Goal: Task Accomplishment & Management: Manage account settings

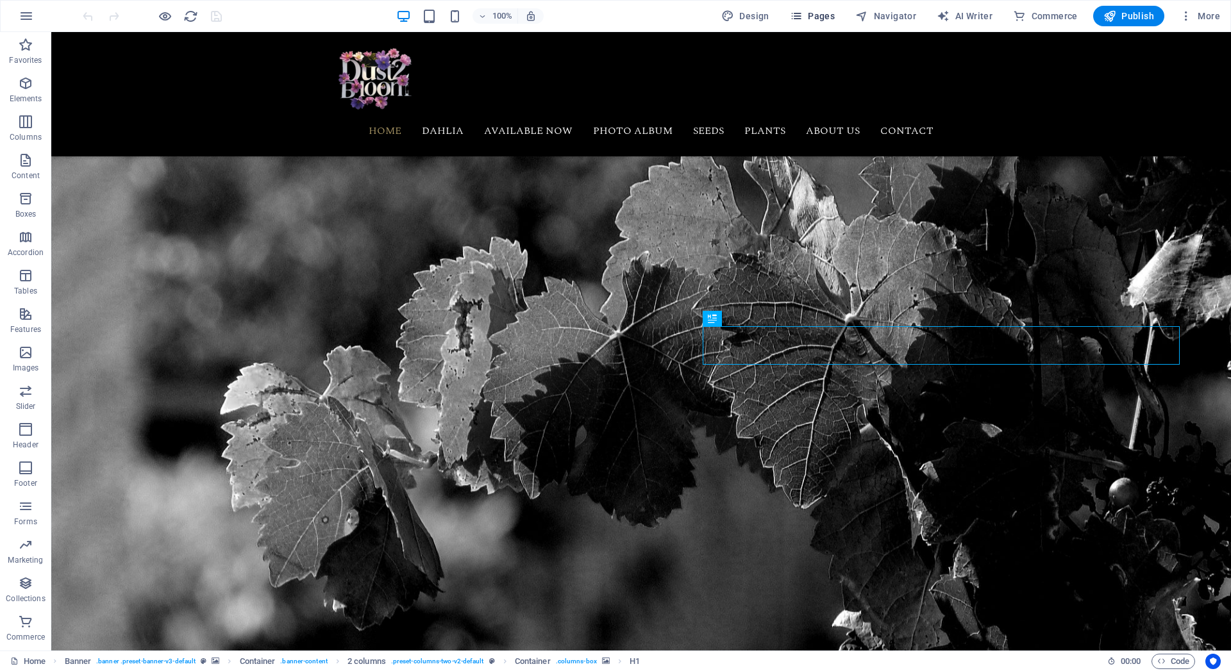
click at [803, 19] on icon "button" at bounding box center [796, 16] width 13 height 13
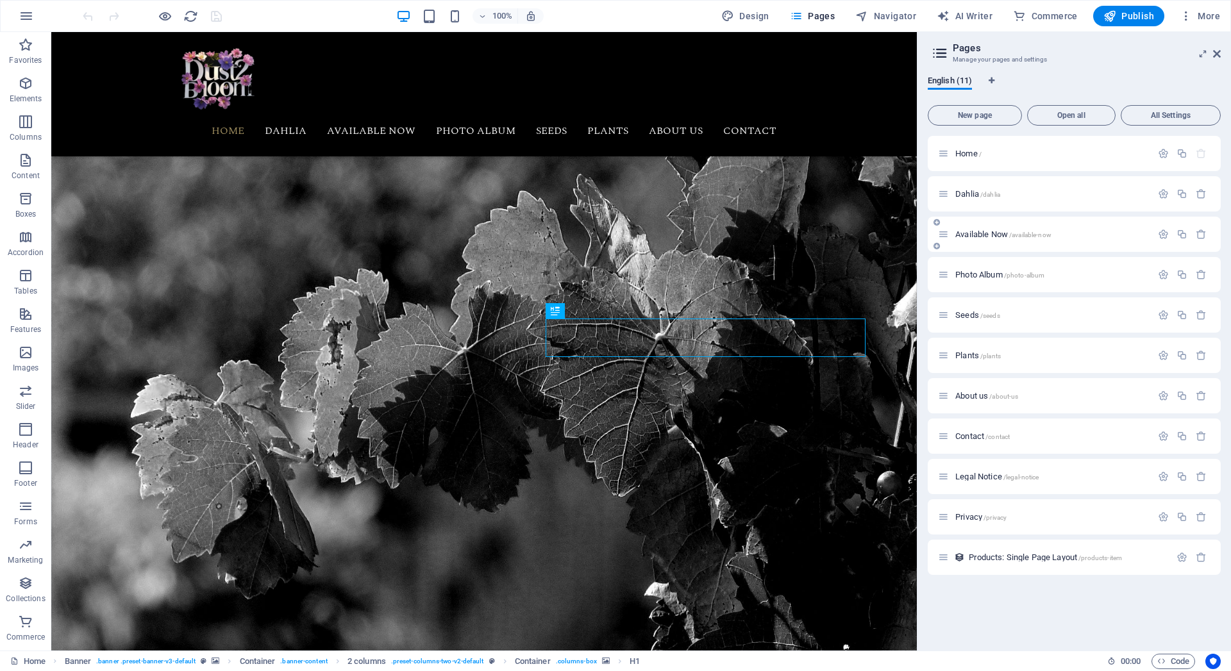
click at [985, 232] on span "Available Now /available-now" at bounding box center [1003, 234] width 96 height 10
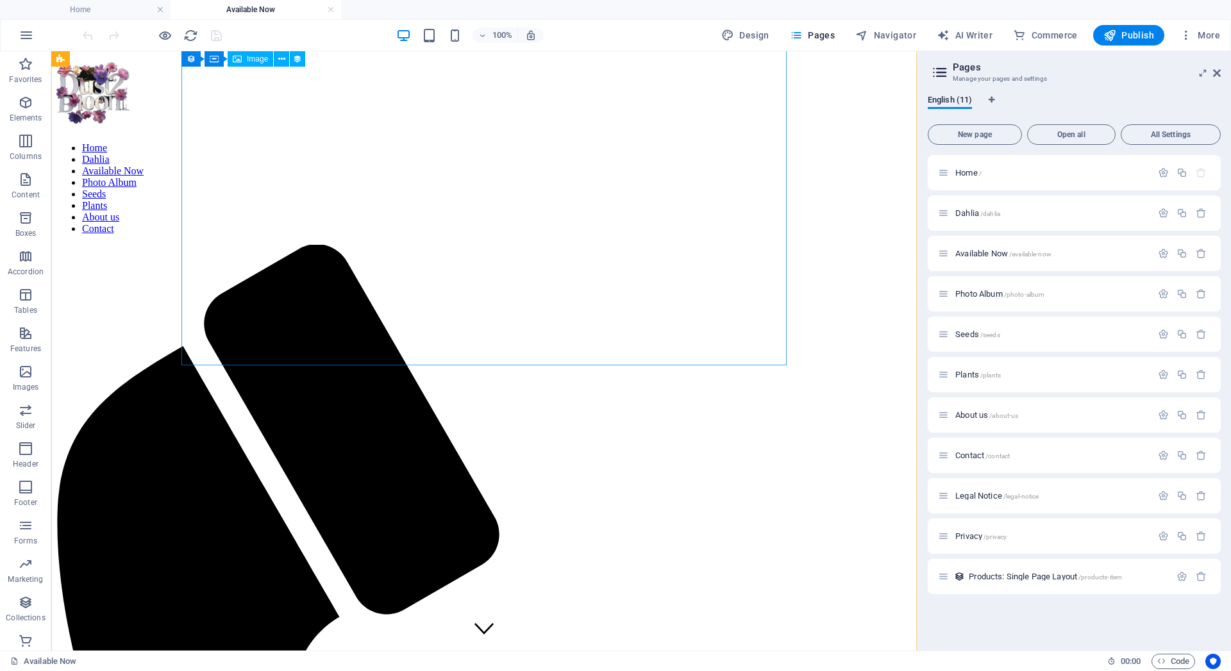
scroll to position [655, 0]
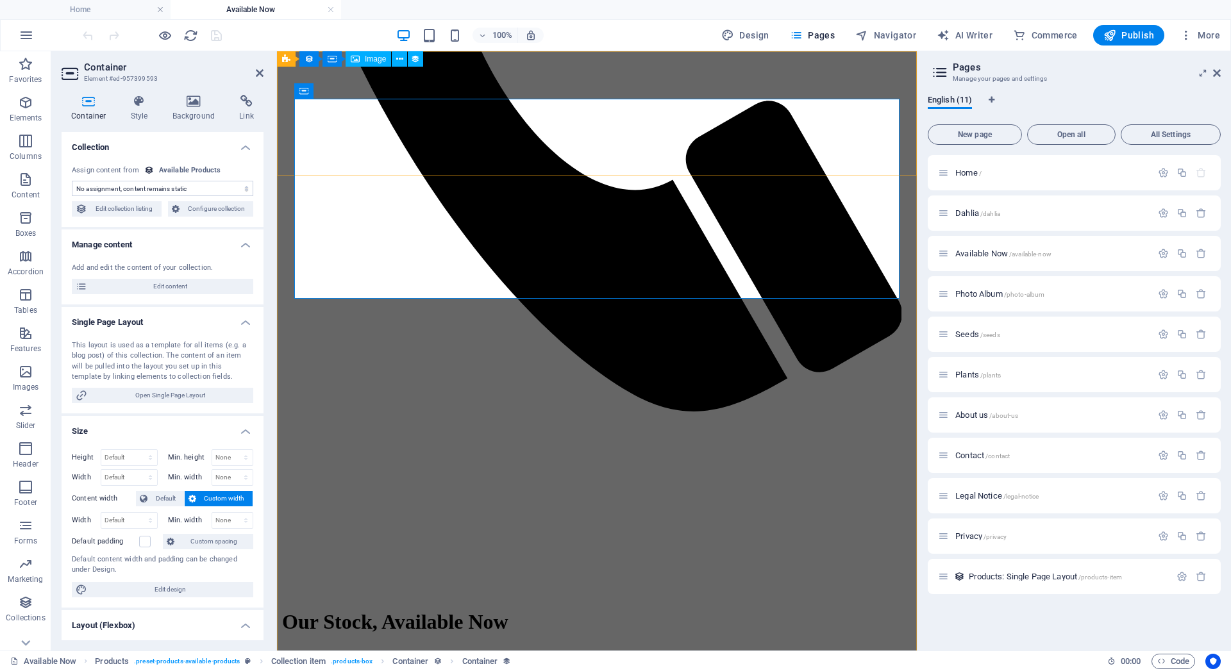
select select "product_description"
click at [398, 62] on icon at bounding box center [399, 59] width 7 height 13
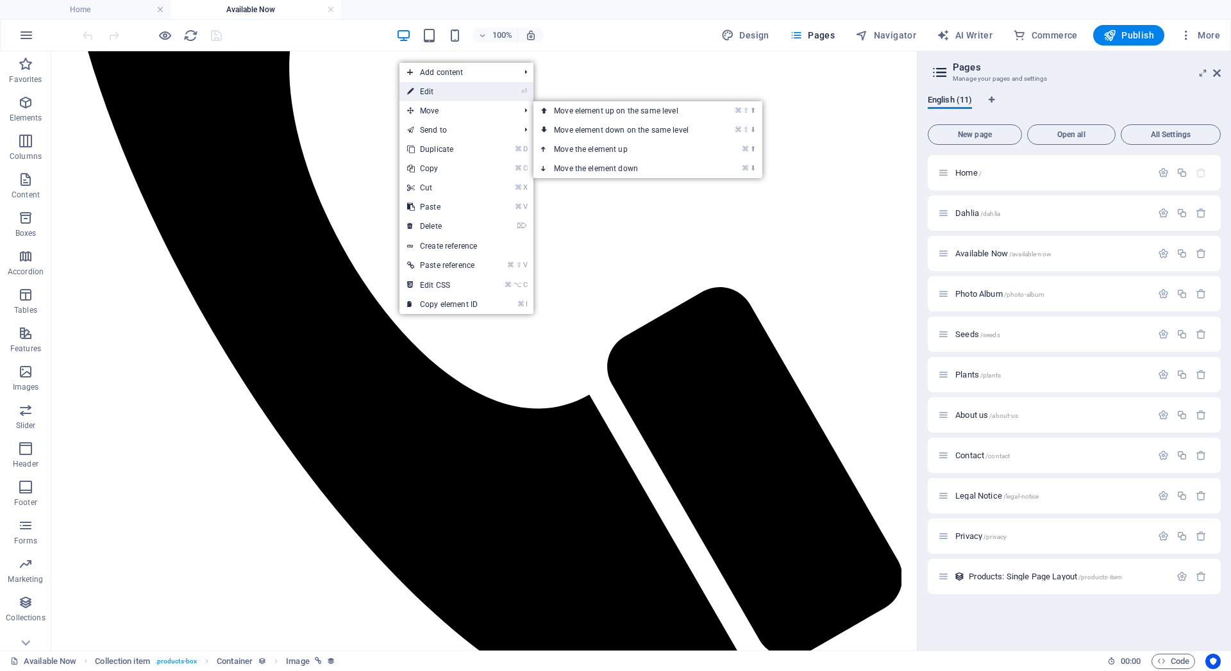
click at [414, 97] on link "⏎ Edit" at bounding box center [442, 91] width 86 height 19
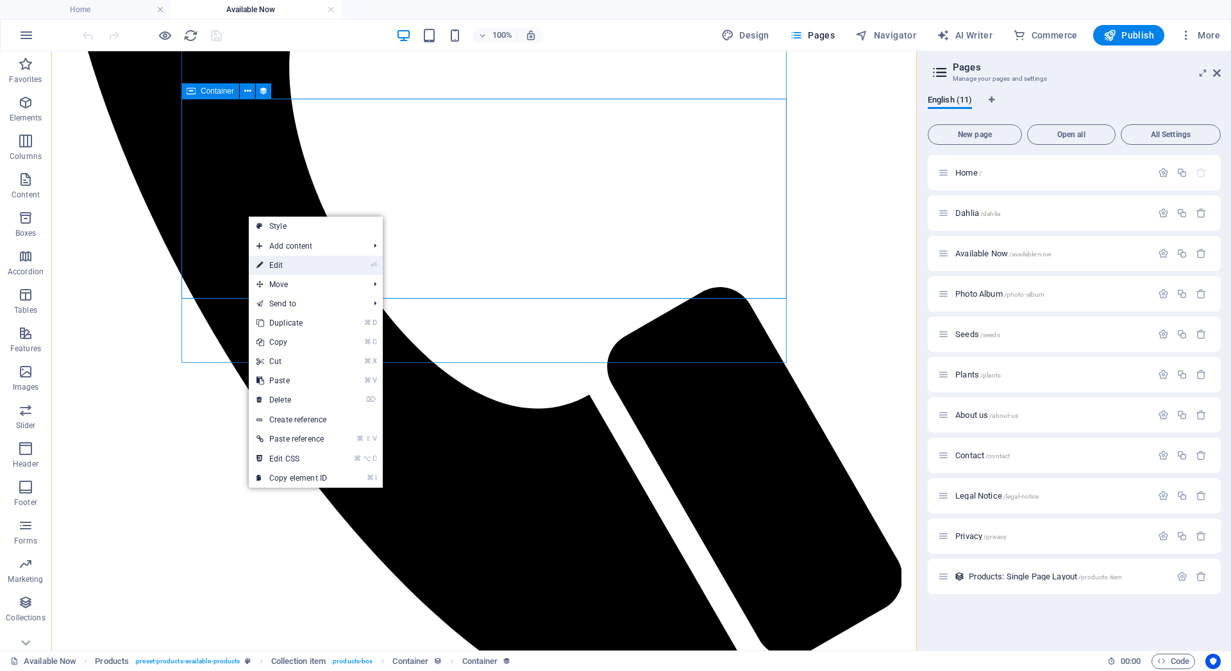
click at [285, 265] on link "⏎ Edit" at bounding box center [292, 265] width 86 height 19
select select "product_description"
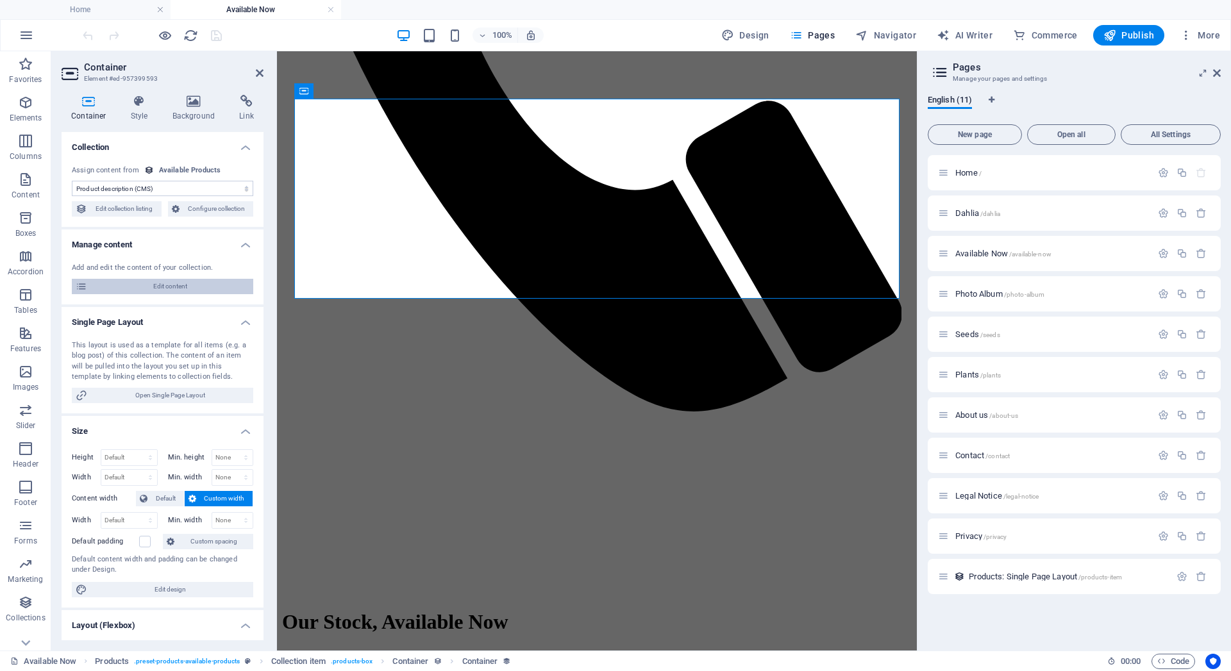
click at [162, 283] on span "Edit content" at bounding box center [170, 286] width 158 height 15
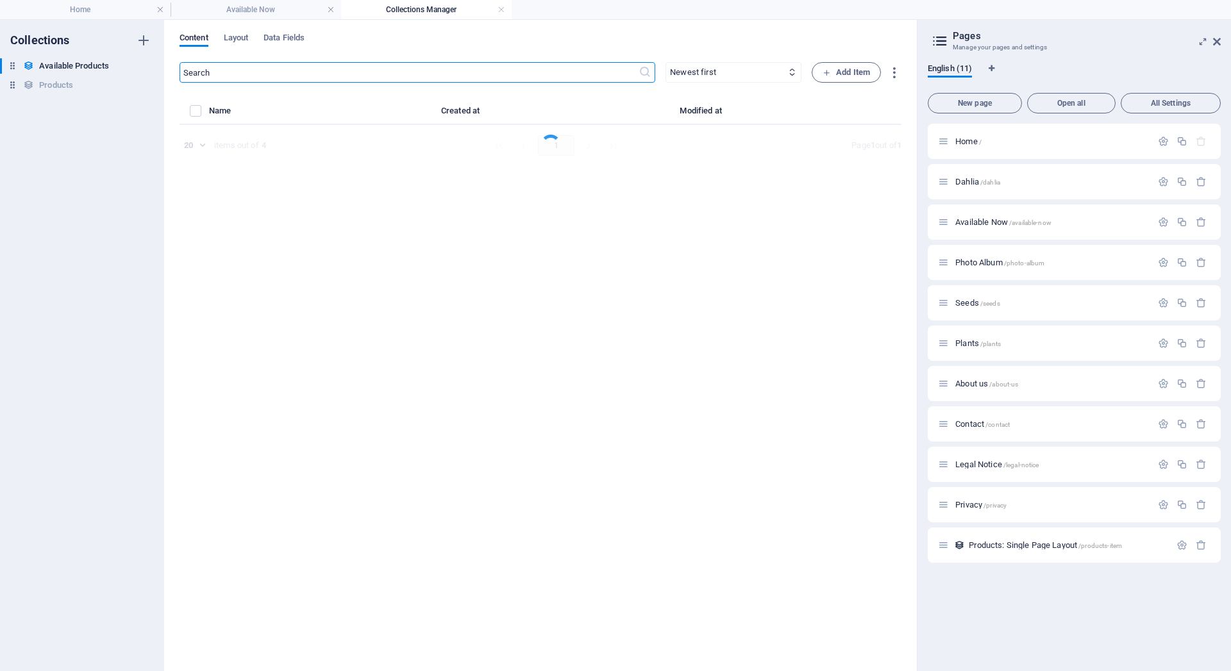
select select "In stock"
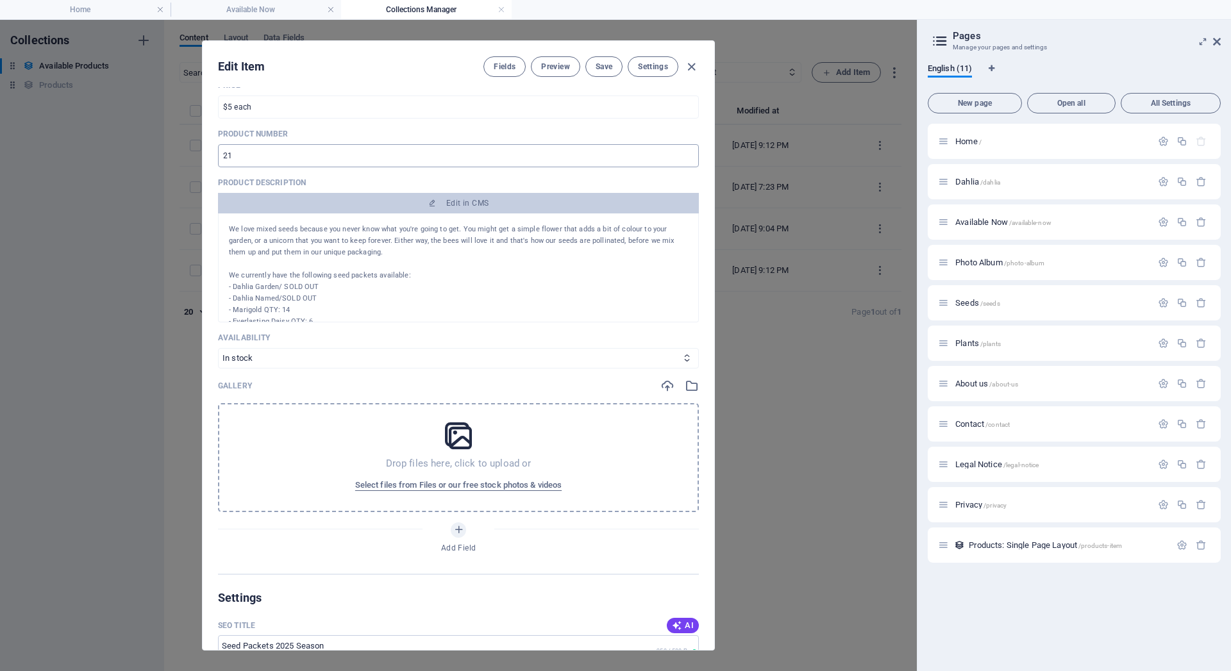
scroll to position [469, 0]
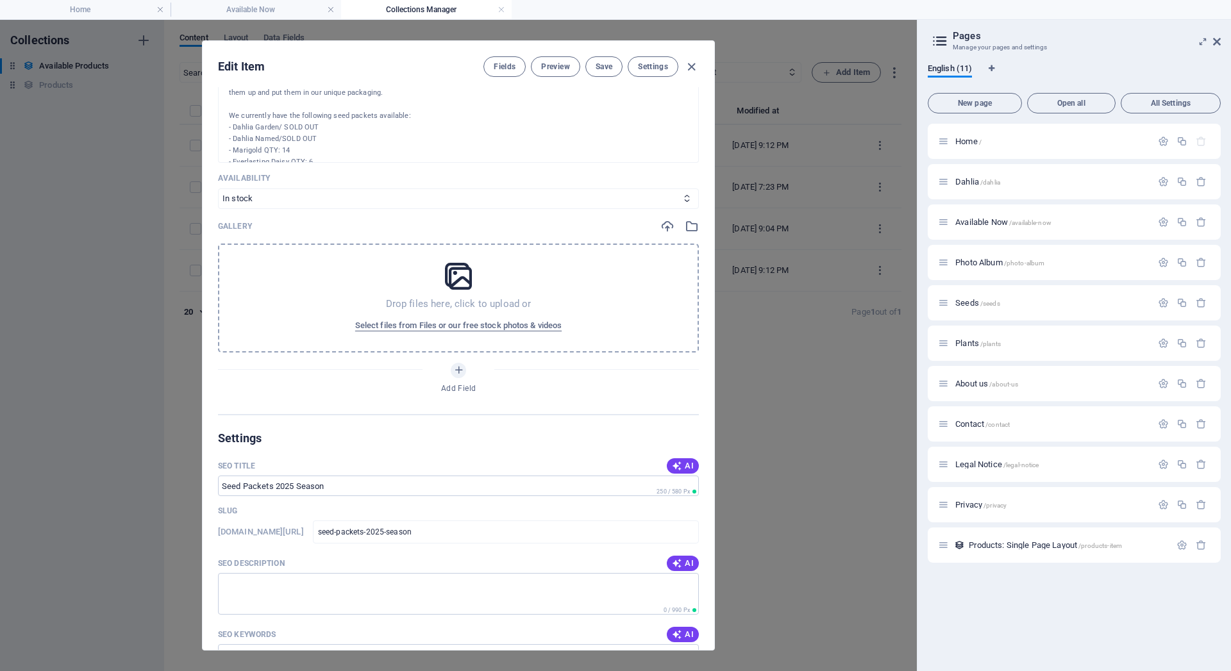
click at [306, 156] on p "- Everlasting Daisy QTY: 6" at bounding box center [458, 162] width 459 height 12
click at [299, 150] on p "- Marigold QTY: 14" at bounding box center [458, 151] width 459 height 12
click at [298, 150] on p "- Marigold QTY: 14" at bounding box center [458, 151] width 459 height 12
drag, startPoint x: 263, startPoint y: 150, endPoint x: 306, endPoint y: 150, distance: 43.0
click at [306, 150] on p "- Marigold QTY: 14" at bounding box center [458, 151] width 459 height 12
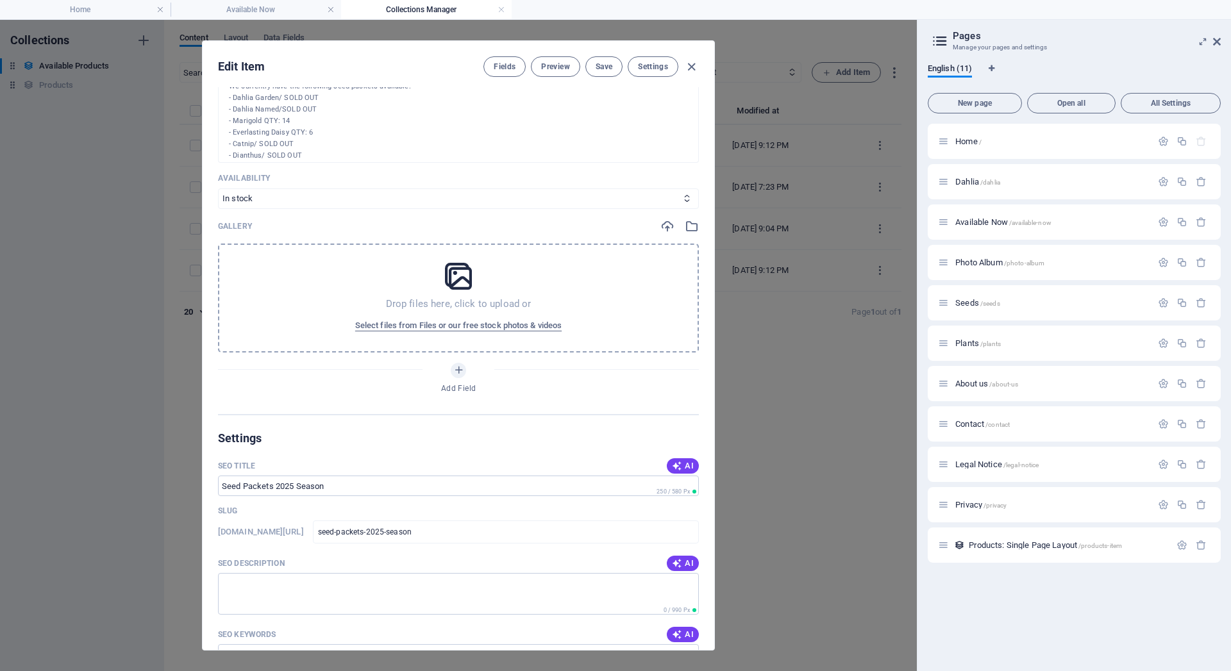
scroll to position [33, 0]
click at [299, 111] on p "- Dahlia Named/SOLD OUT" at bounding box center [458, 107] width 459 height 12
drag, startPoint x: 296, startPoint y: 118, endPoint x: 265, endPoint y: 119, distance: 30.8
click at [265, 119] on p "- Marigold QTY: 14" at bounding box center [458, 118] width 459 height 12
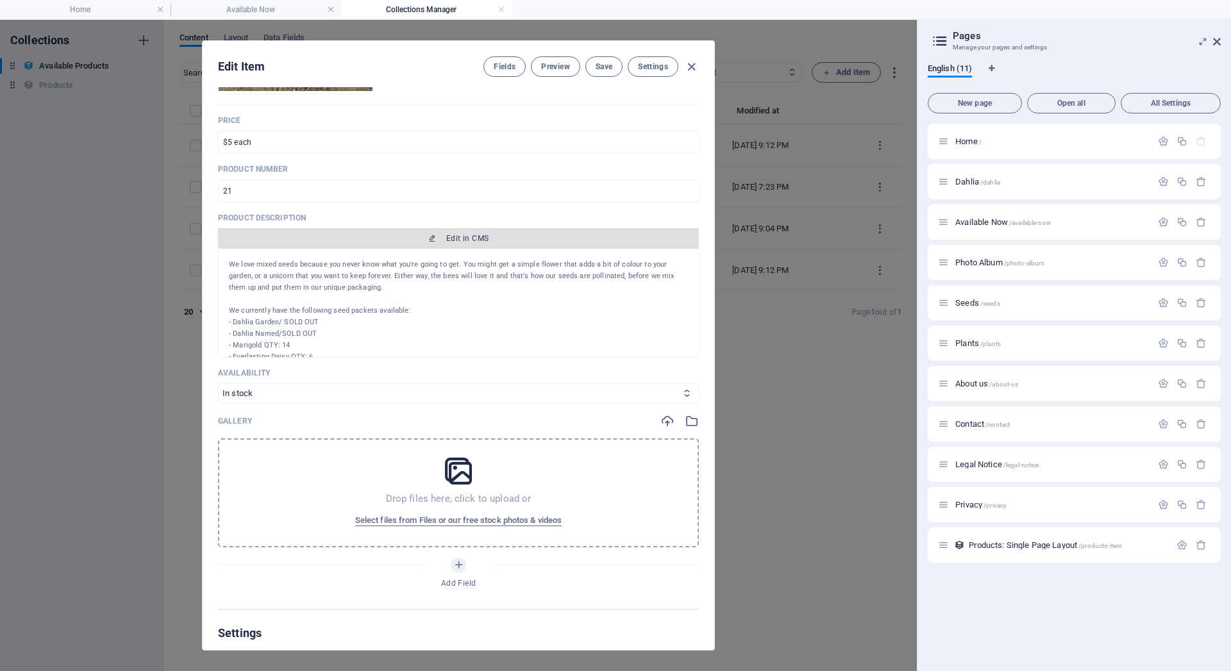
click at [417, 234] on span "Edit in CMS" at bounding box center [458, 238] width 471 height 10
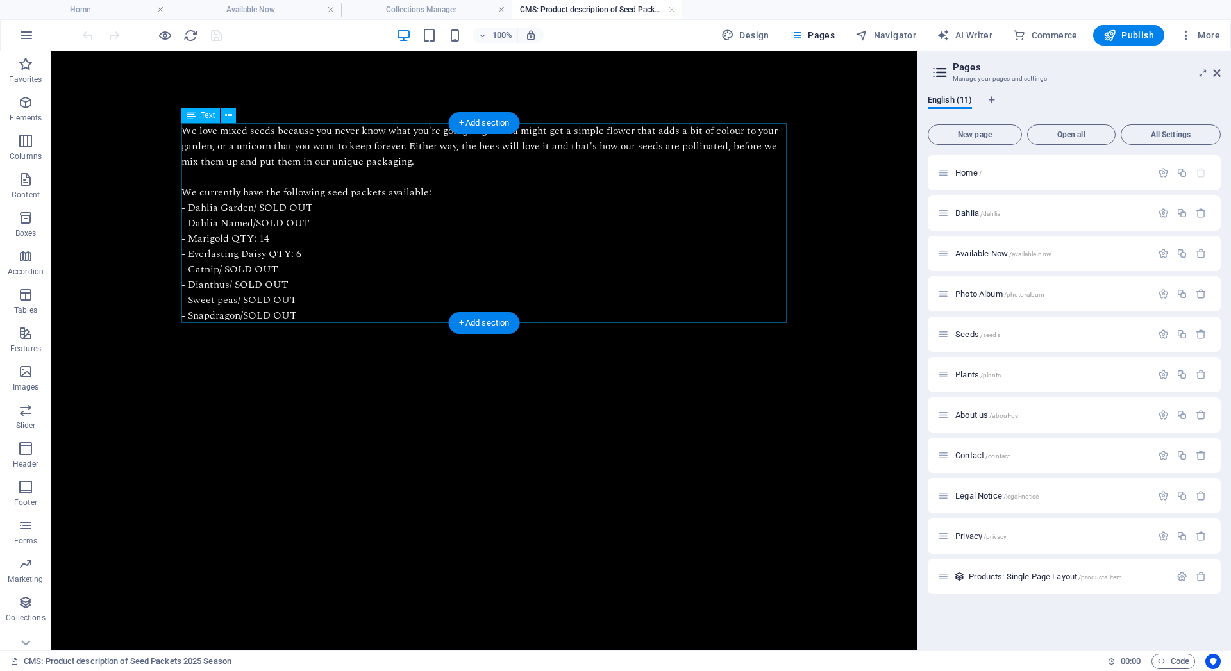
click at [283, 239] on div "We love mixed seeds because you never know what you're going to get. You might …" at bounding box center [483, 223] width 605 height 200
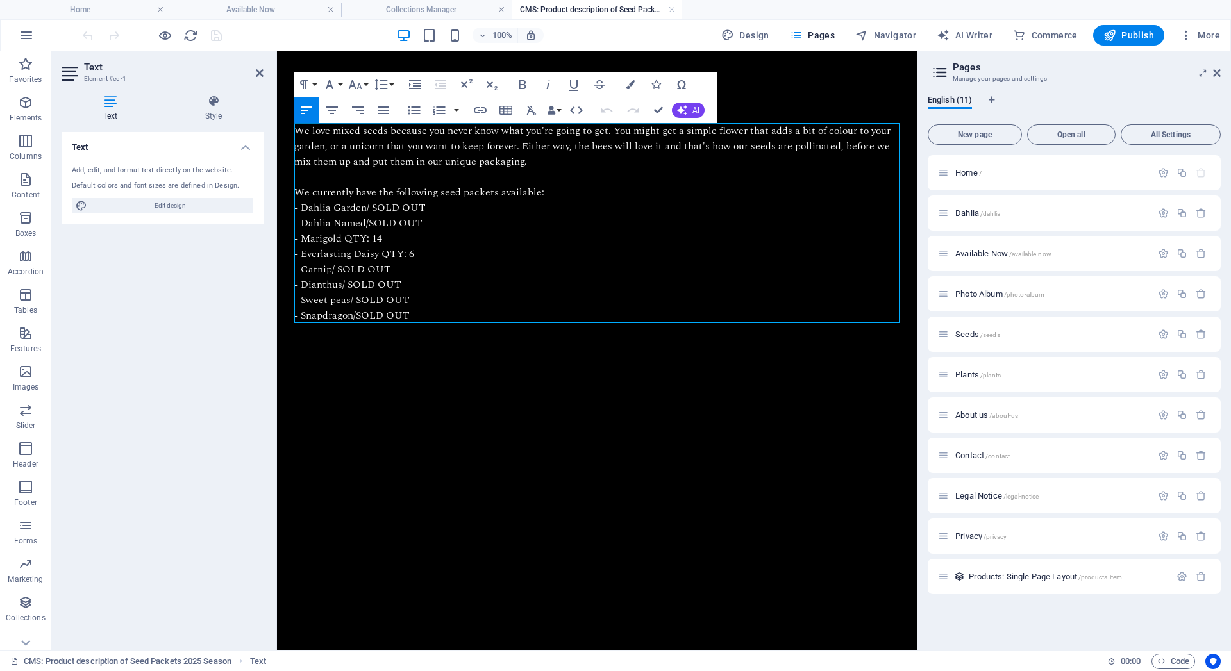
click at [404, 238] on p "- Marigold QTY: 14" at bounding box center [596, 238] width 605 height 15
drag, startPoint x: 421, startPoint y: 253, endPoint x: 381, endPoint y: 250, distance: 39.9
click at [381, 250] on p "- Everlasting Daisy QTY: 6" at bounding box center [596, 253] width 605 height 15
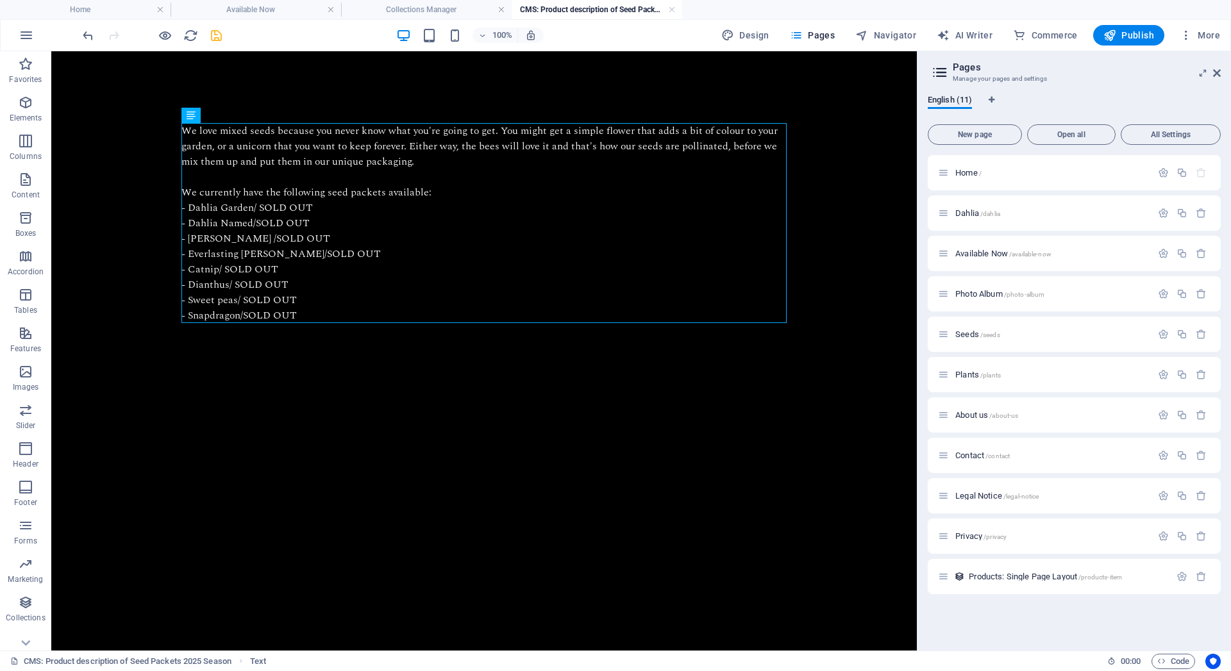
click at [218, 35] on icon "save" at bounding box center [216, 35] width 15 height 15
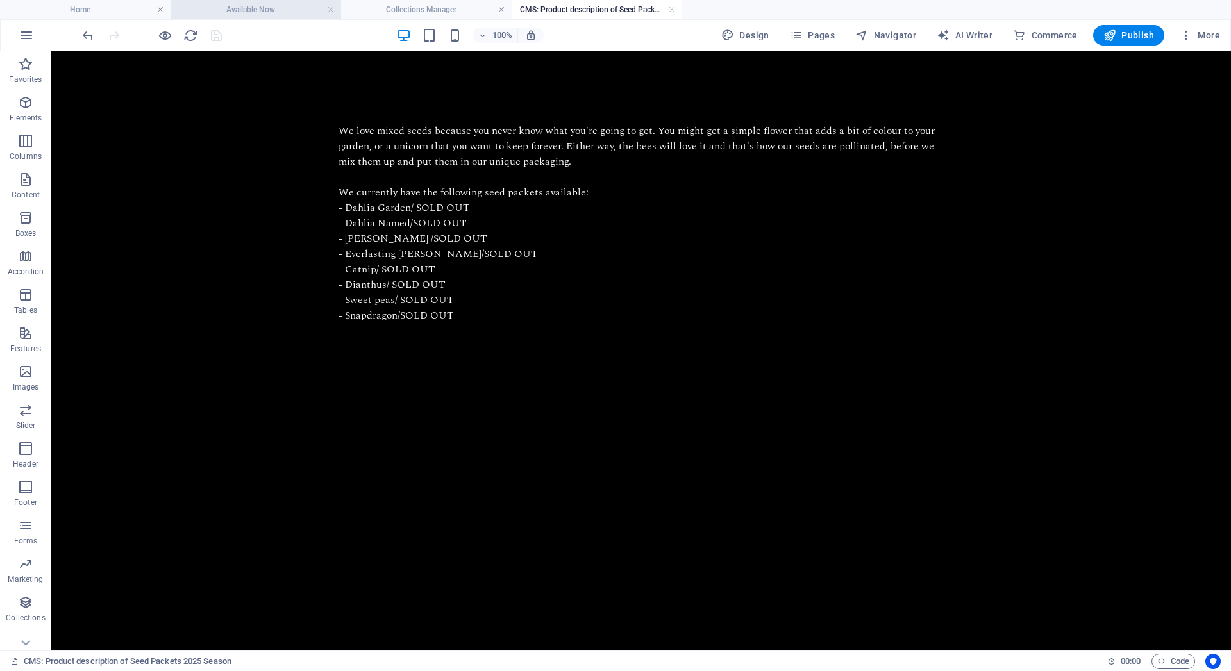
click at [272, 13] on h4 "Available Now" at bounding box center [256, 10] width 171 height 14
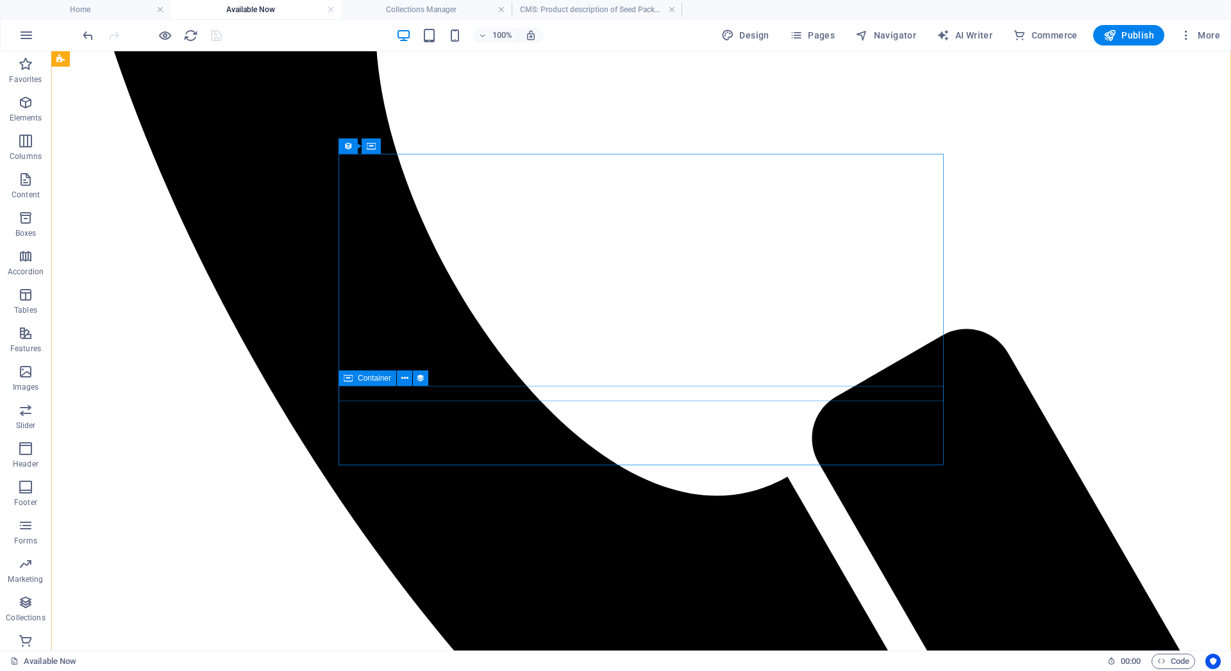
scroll to position [864, 0]
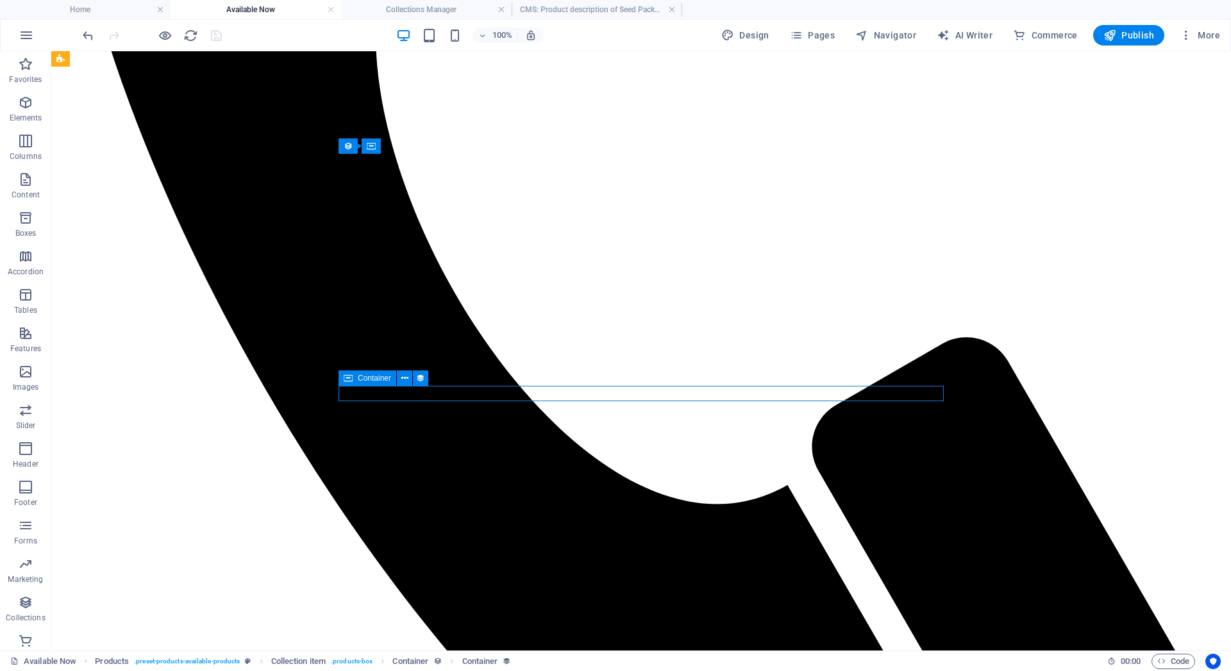
select select "product_description"
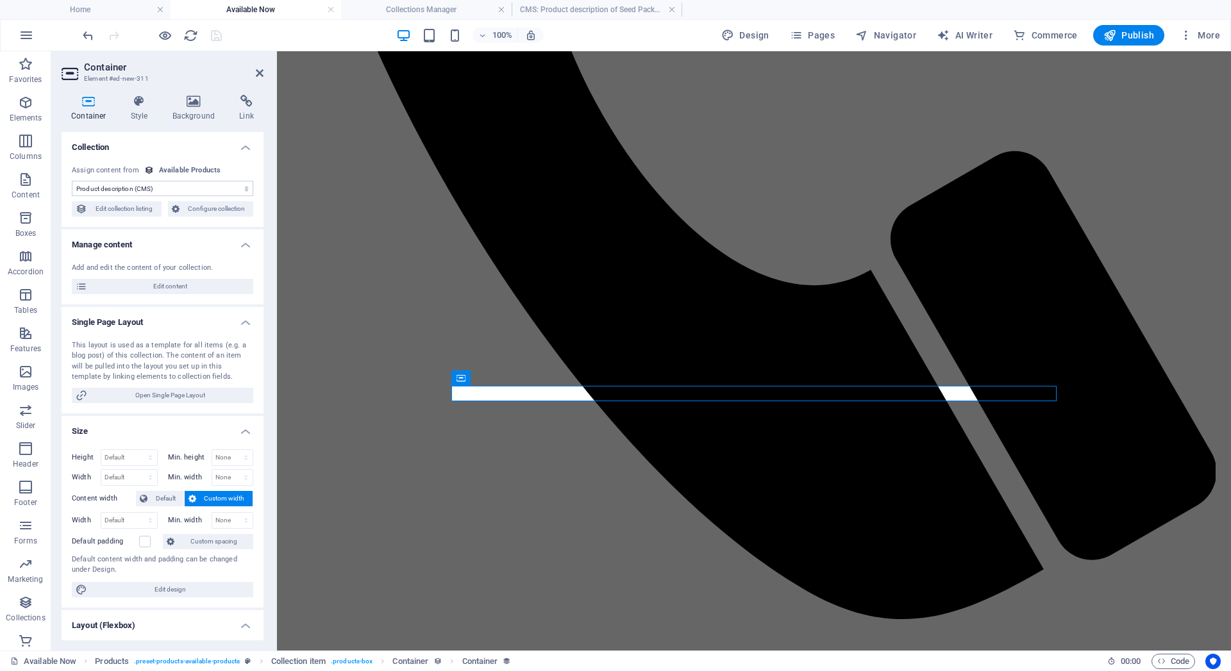
click at [156, 276] on div "Add and edit the content of your collection. Edit content" at bounding box center [163, 279] width 202 height 52
click at [157, 281] on span "Edit content" at bounding box center [170, 286] width 158 height 15
type input "Hoya Carnosa - potted Cuttings"
type input "hoya-carnosa-potted-cuttings"
type input "$20"
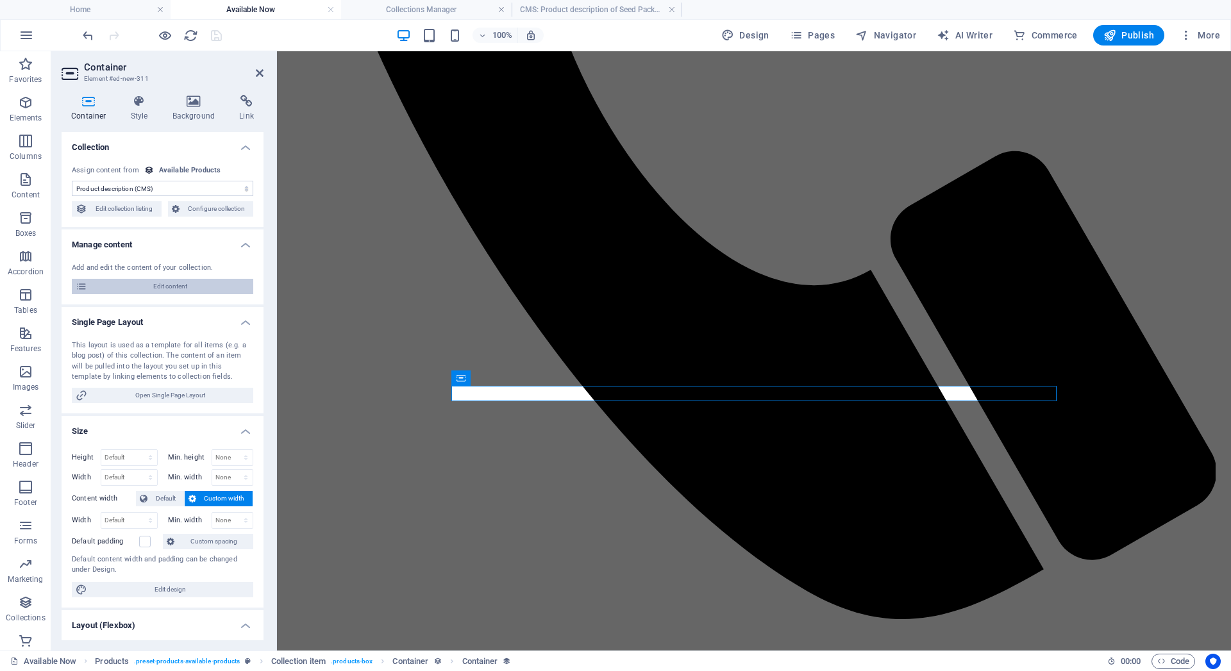
type input "16"
type input "hoya-carnosa-potted-cuttings"
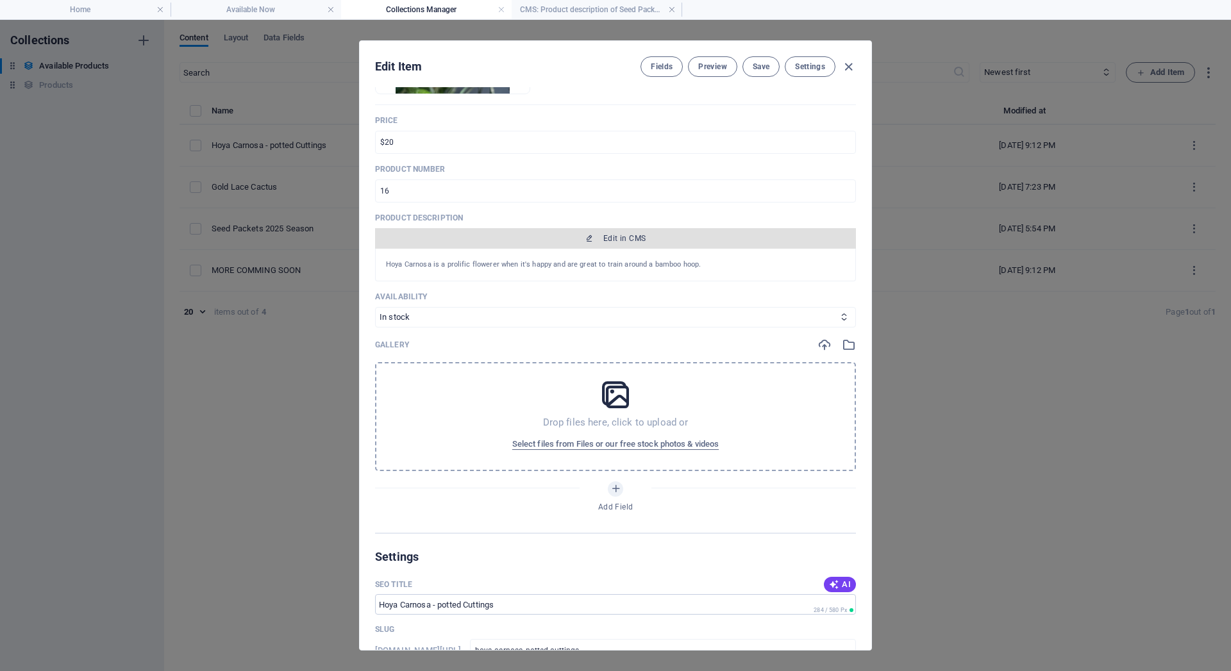
click at [560, 242] on span "Edit in CMS" at bounding box center [615, 238] width 471 height 10
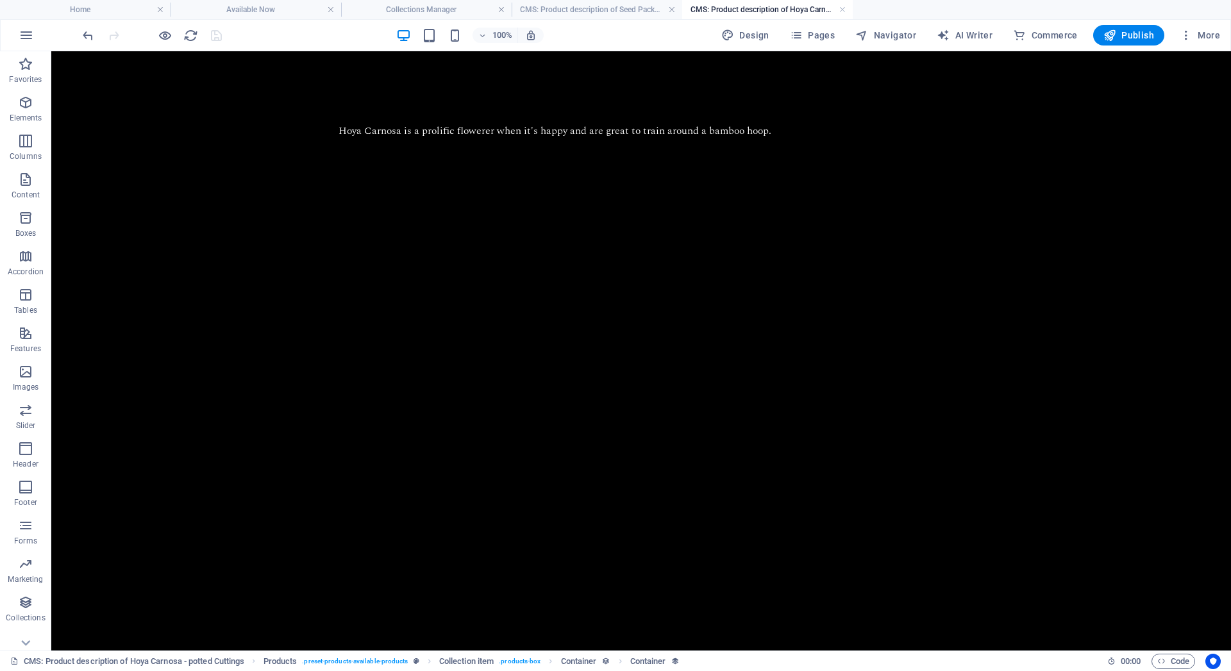
scroll to position [0, 0]
click at [842, 8] on link at bounding box center [843, 10] width 8 height 12
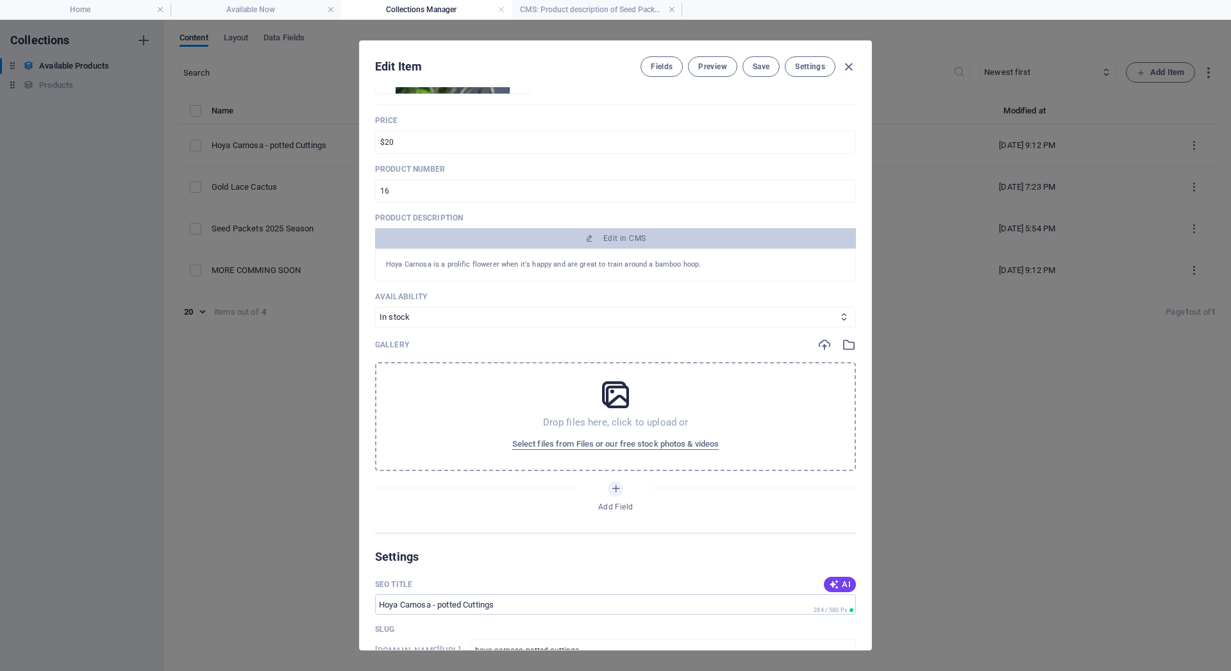
click at [571, 274] on div "Hoya Carnosa is a prolific flowerer when it's happy and are great to train arou…" at bounding box center [615, 265] width 481 height 33
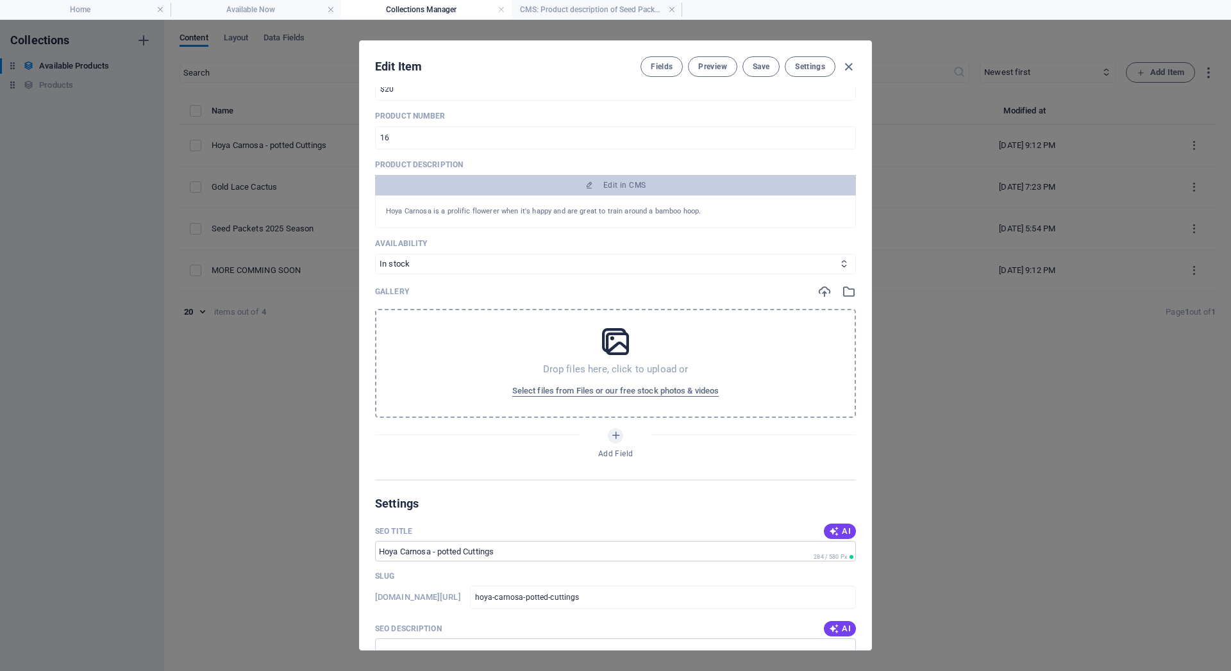
scroll to position [329, 0]
click at [465, 144] on input "16" at bounding box center [615, 135] width 481 height 23
type input "0"
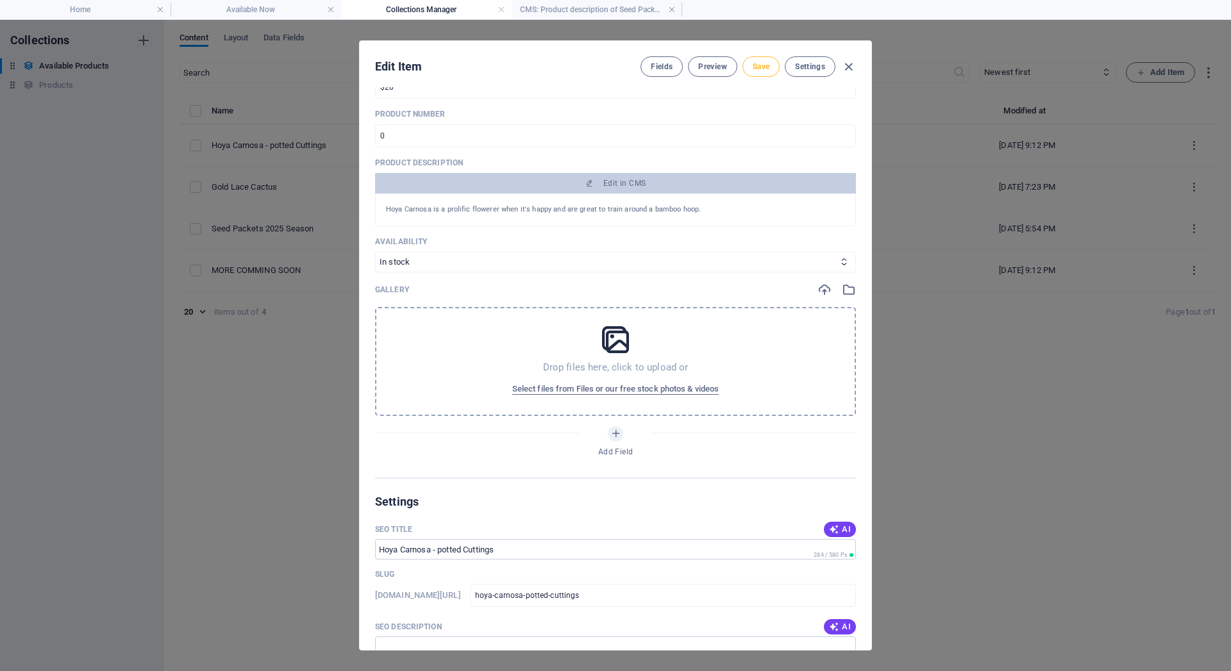
click at [756, 63] on span "Save" at bounding box center [761, 67] width 17 height 10
click at [578, 96] on input "$20" at bounding box center [615, 87] width 481 height 23
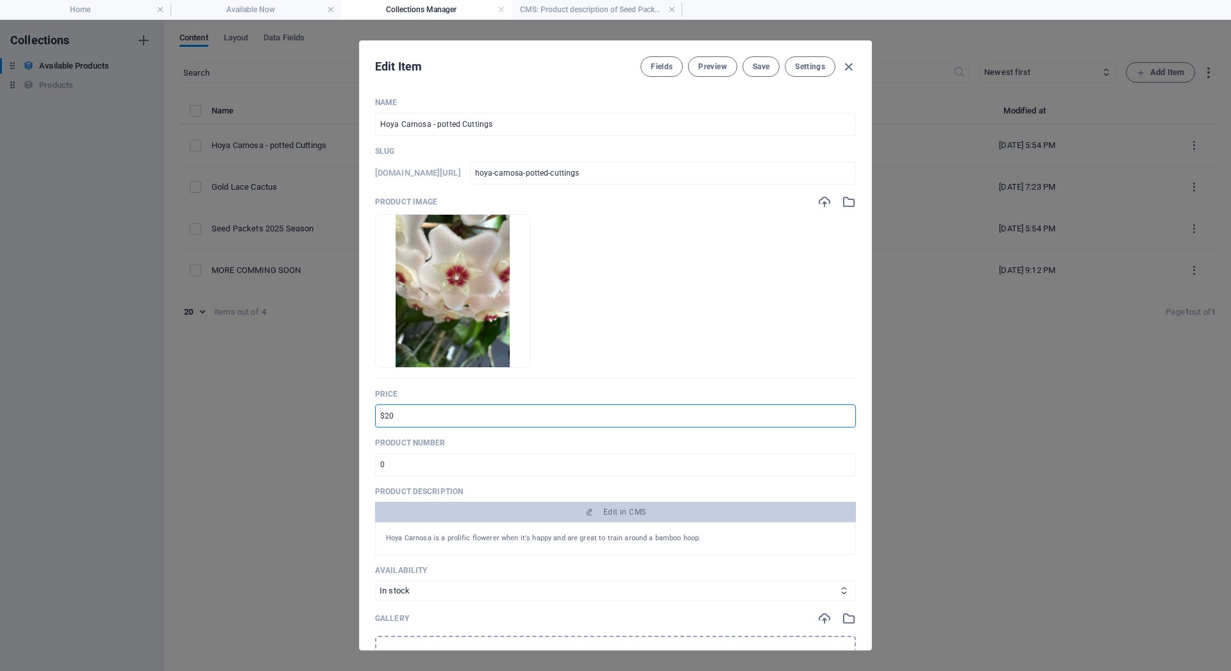
scroll to position [0, 0]
click at [758, 63] on span "Save" at bounding box center [761, 67] width 17 height 10
click at [387, 417] on input "$20/ SOLD OUT" at bounding box center [615, 416] width 481 height 23
type input "$35/ SOLD OUT"
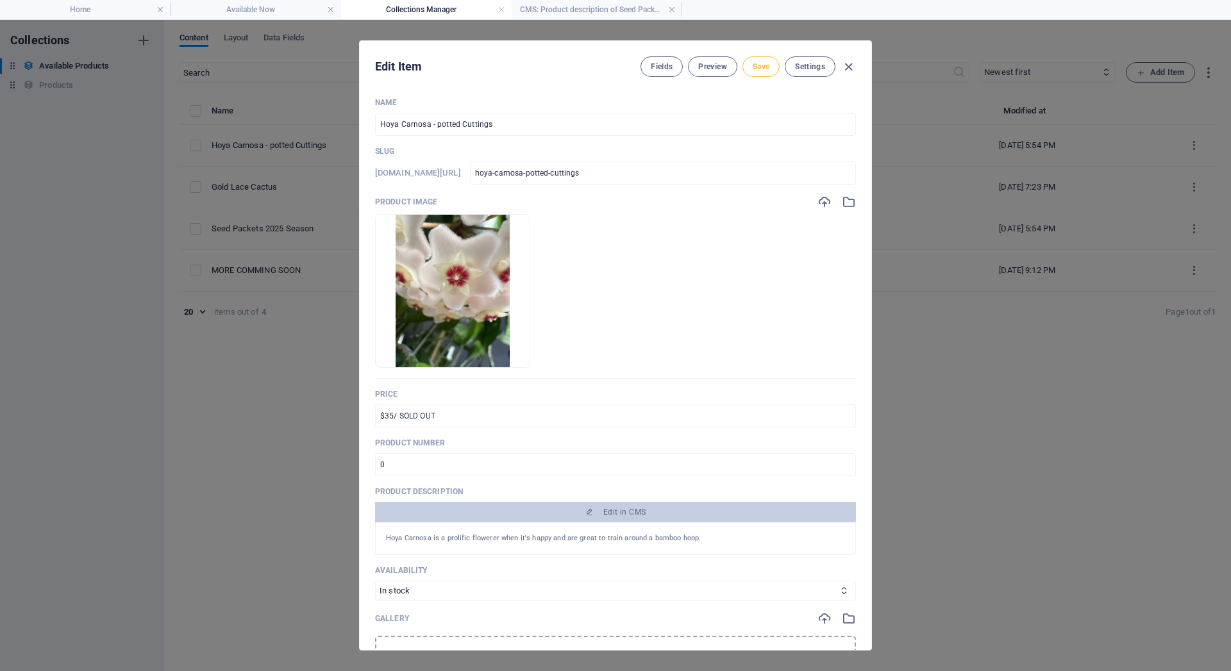
click at [765, 71] on span "Save" at bounding box center [761, 67] width 17 height 10
click at [851, 72] on icon "button" at bounding box center [848, 67] width 15 height 15
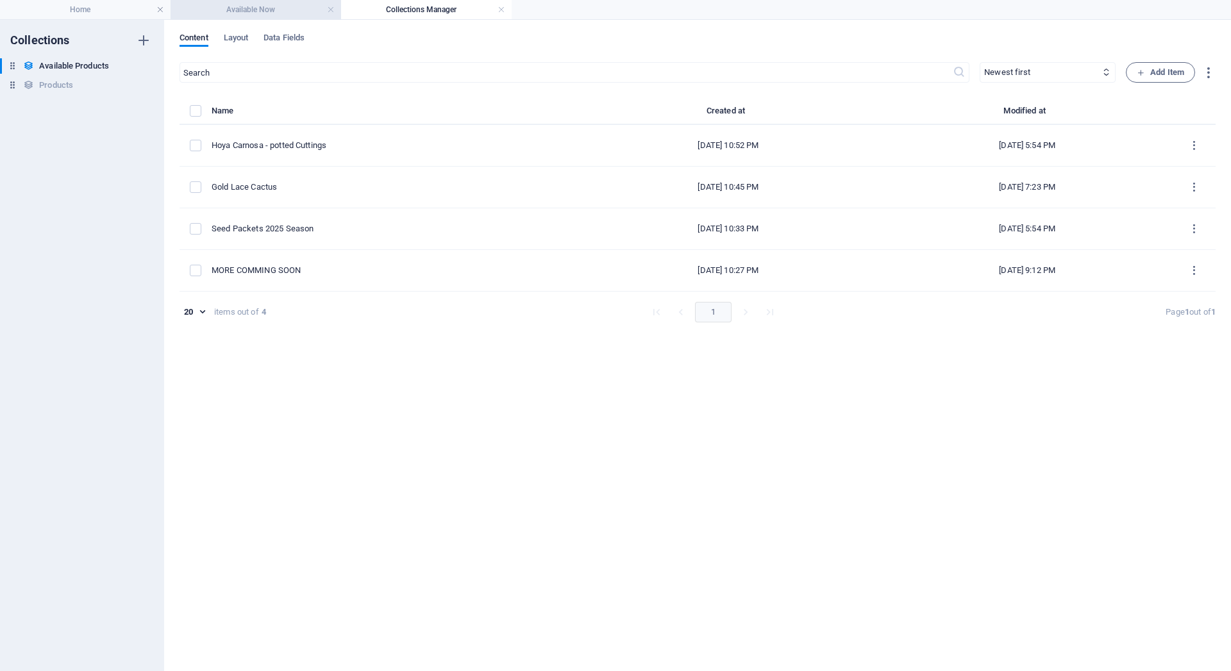
click at [272, 8] on h4 "Available Now" at bounding box center [256, 10] width 171 height 14
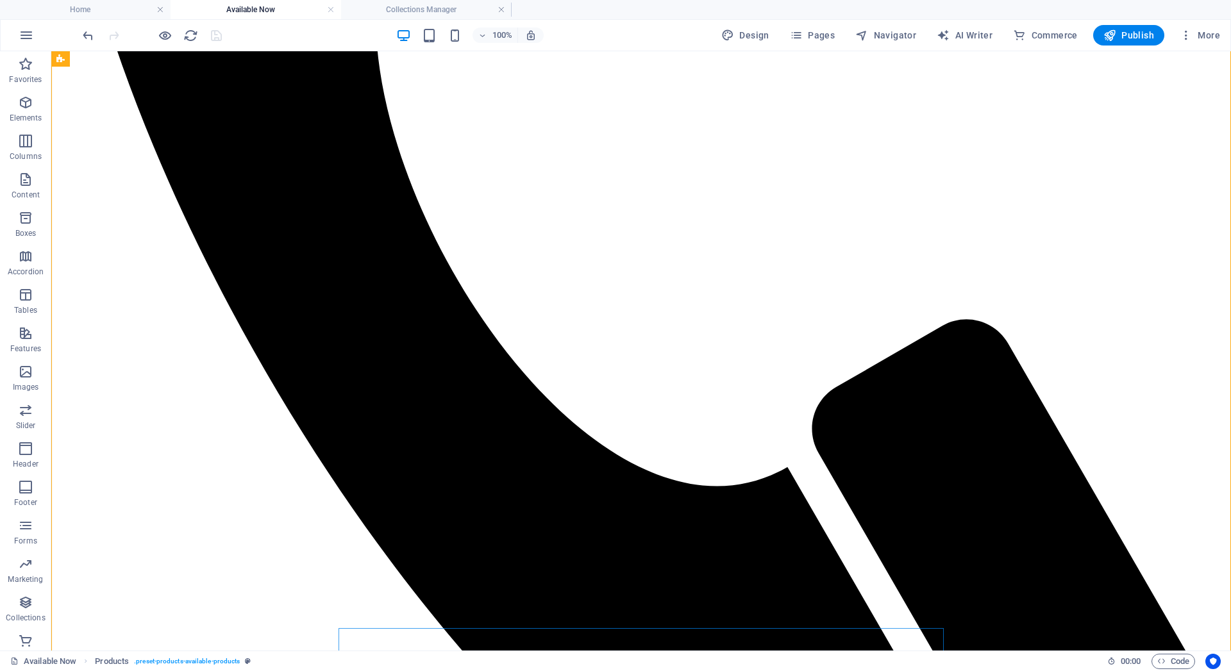
scroll to position [313, 0]
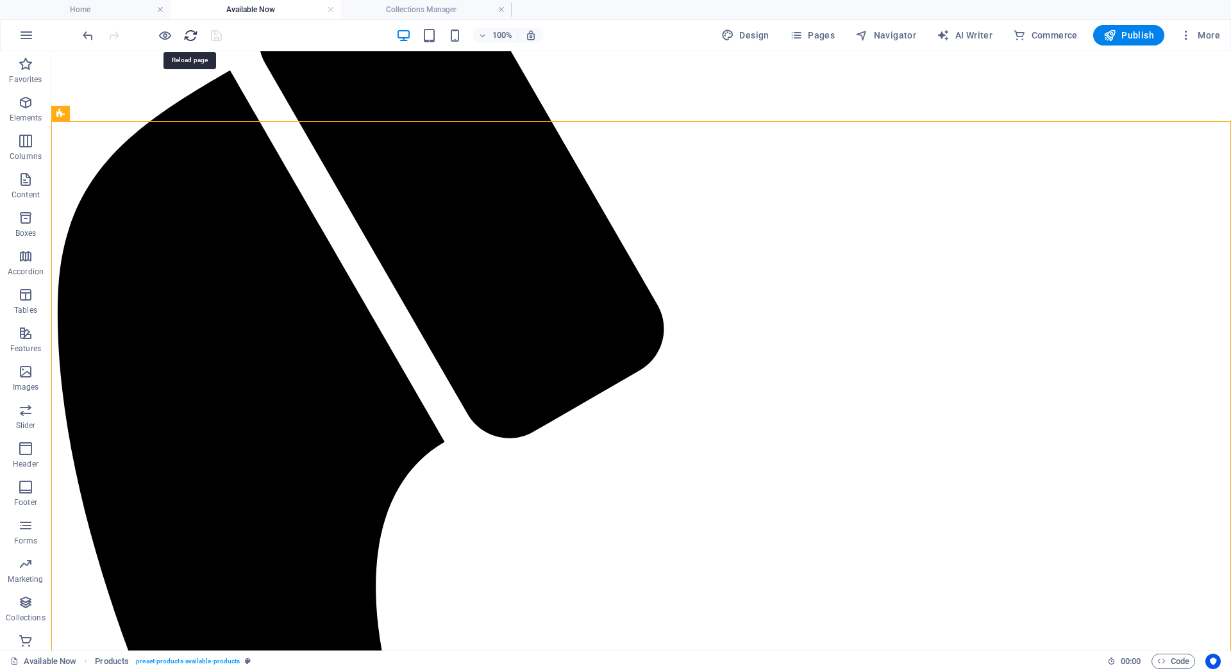
click at [185, 34] on icon "reload" at bounding box center [190, 35] width 15 height 15
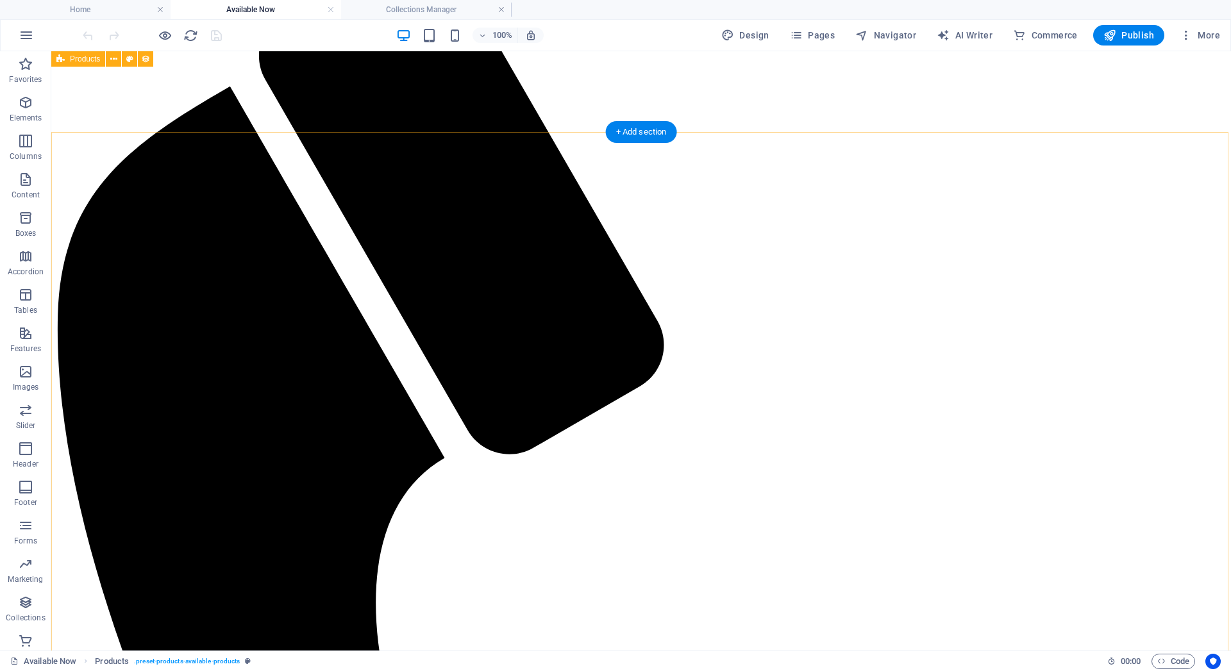
scroll to position [283, 0]
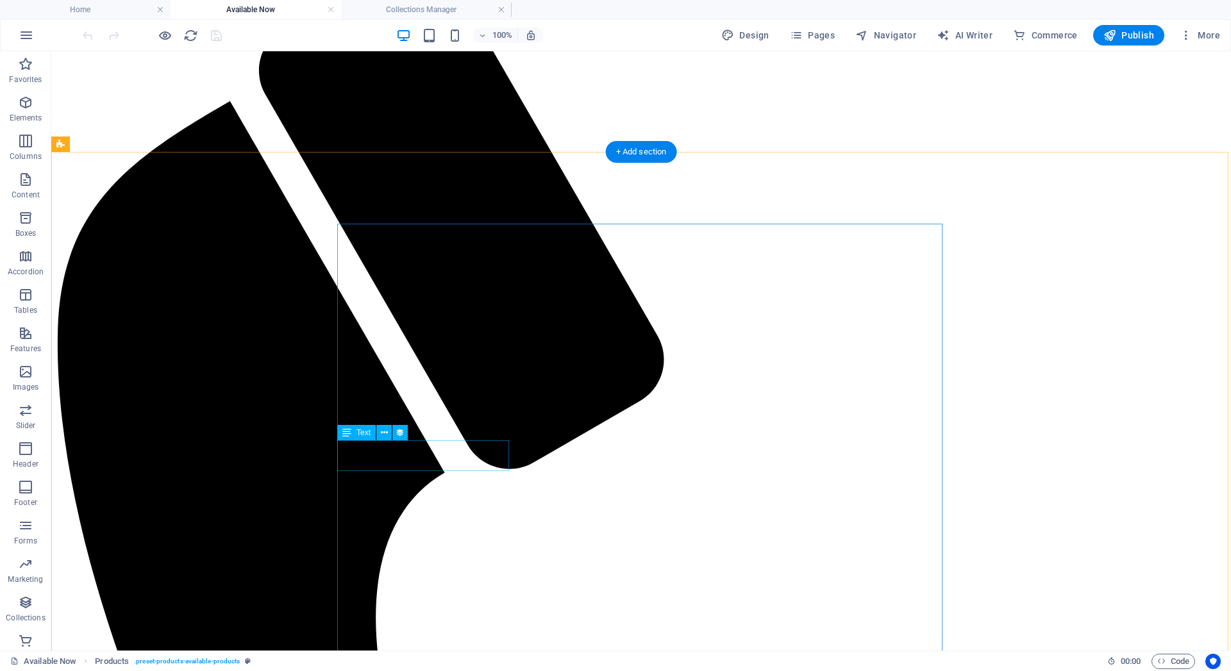
click at [1131, 29] on span "Publish" at bounding box center [1128, 35] width 51 height 13
